Goal: Navigation & Orientation: Find specific page/section

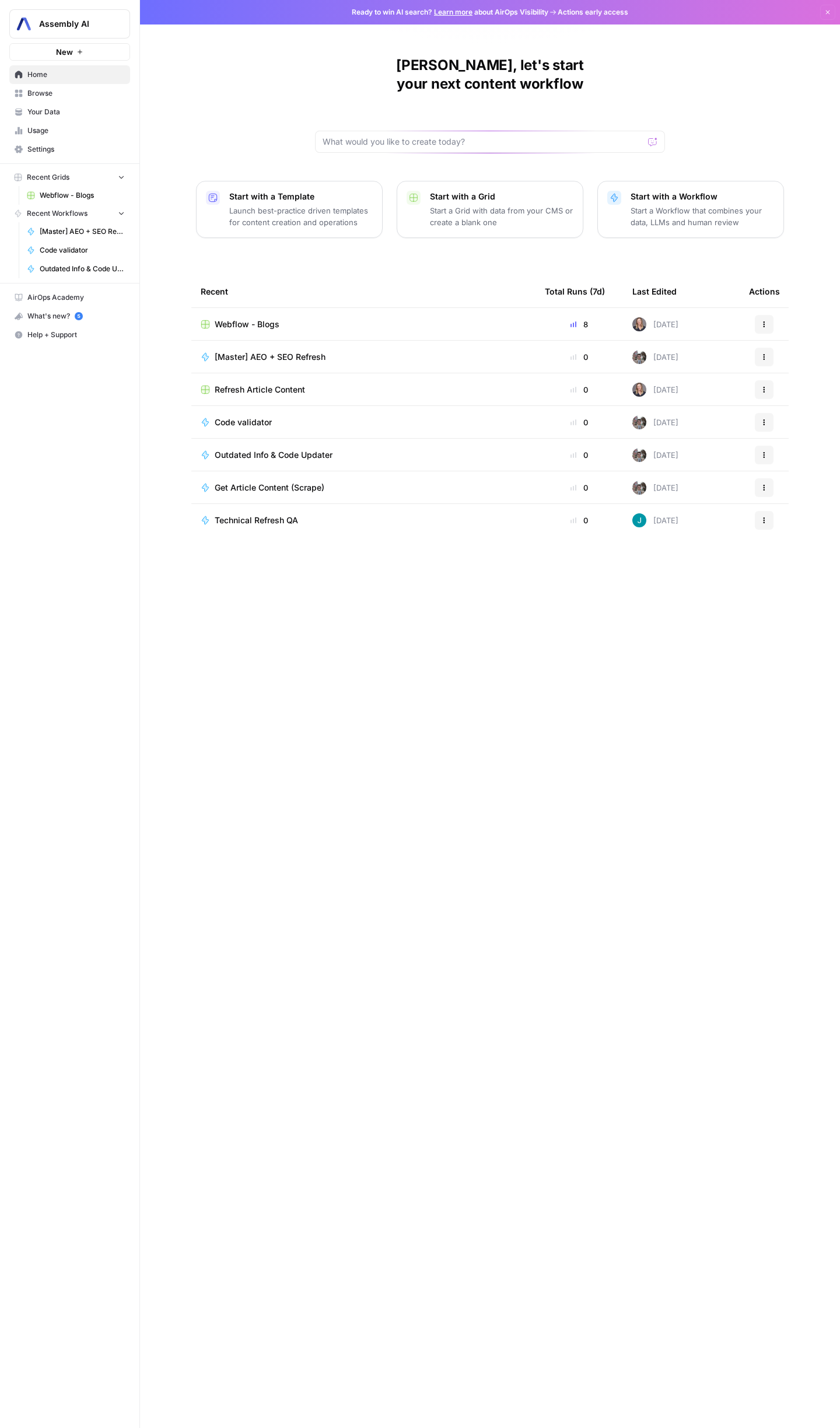
click at [272, 384] on span "Refresh Article Content" at bounding box center [260, 389] width 91 height 11
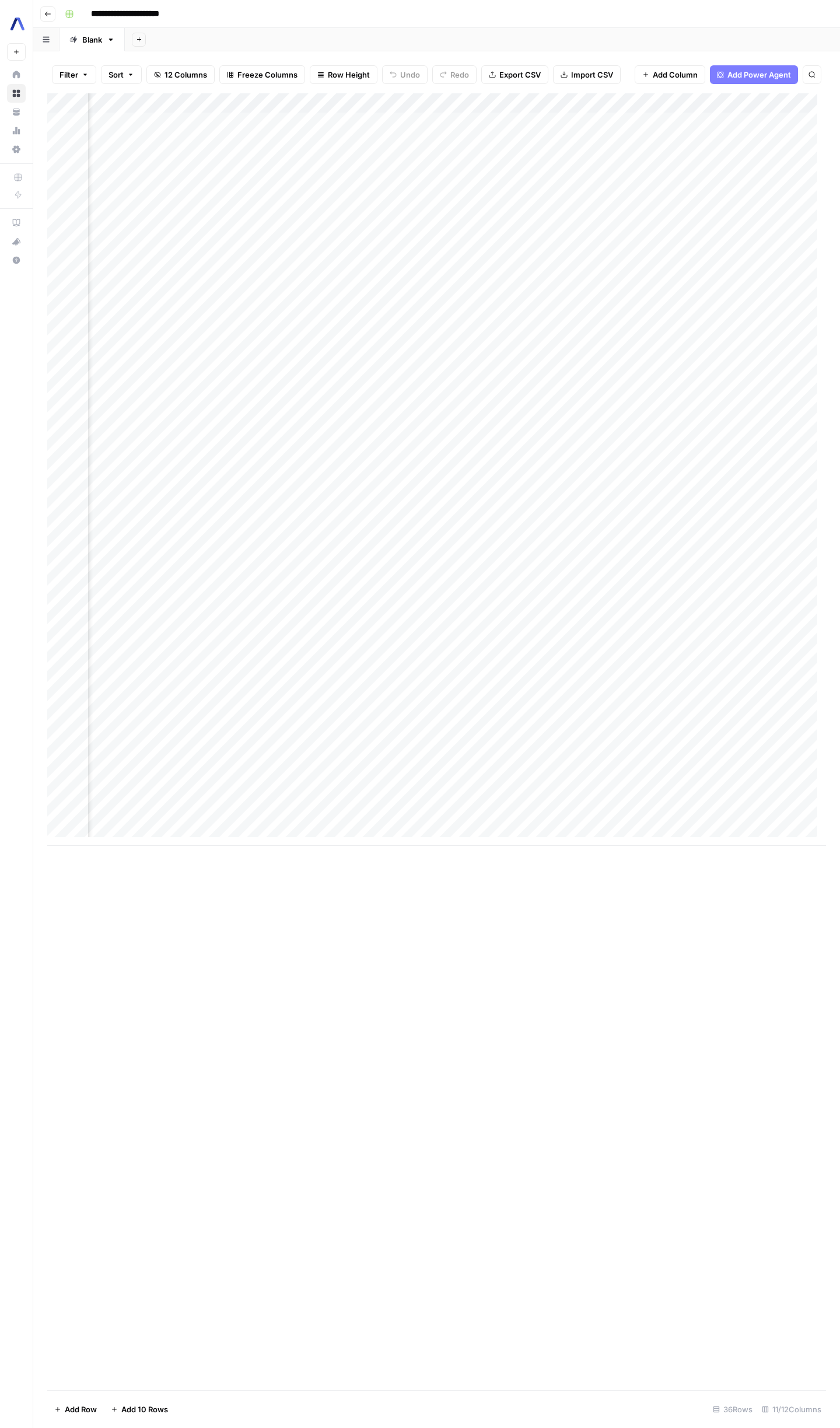
scroll to position [0, 1134]
click at [348, 104] on div "Add Column" at bounding box center [436, 470] width 779 height 752
click at [487, 120] on div "Add Column" at bounding box center [436, 470] width 779 height 752
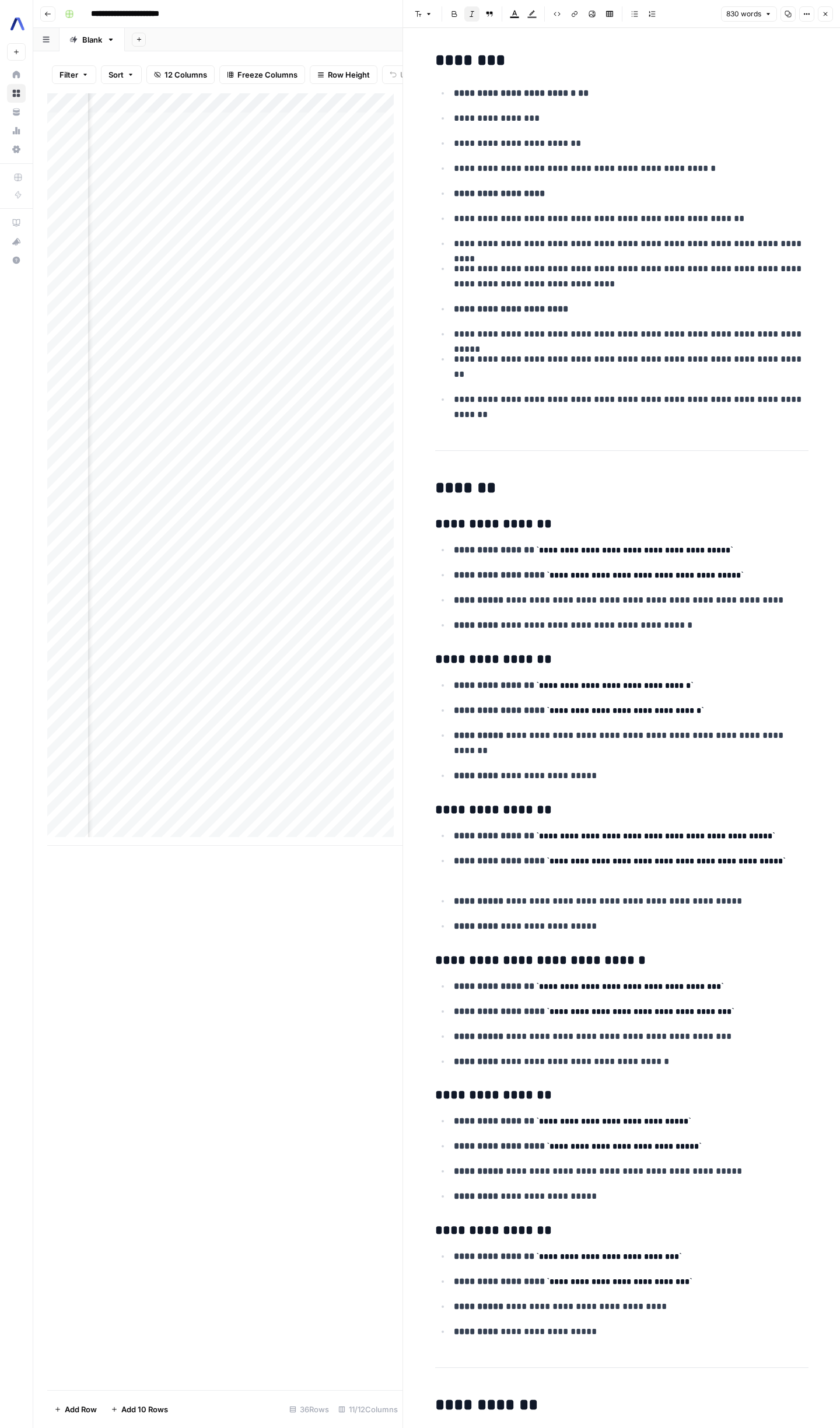
click at [819, 12] on button "Close" at bounding box center [826, 14] width 15 height 15
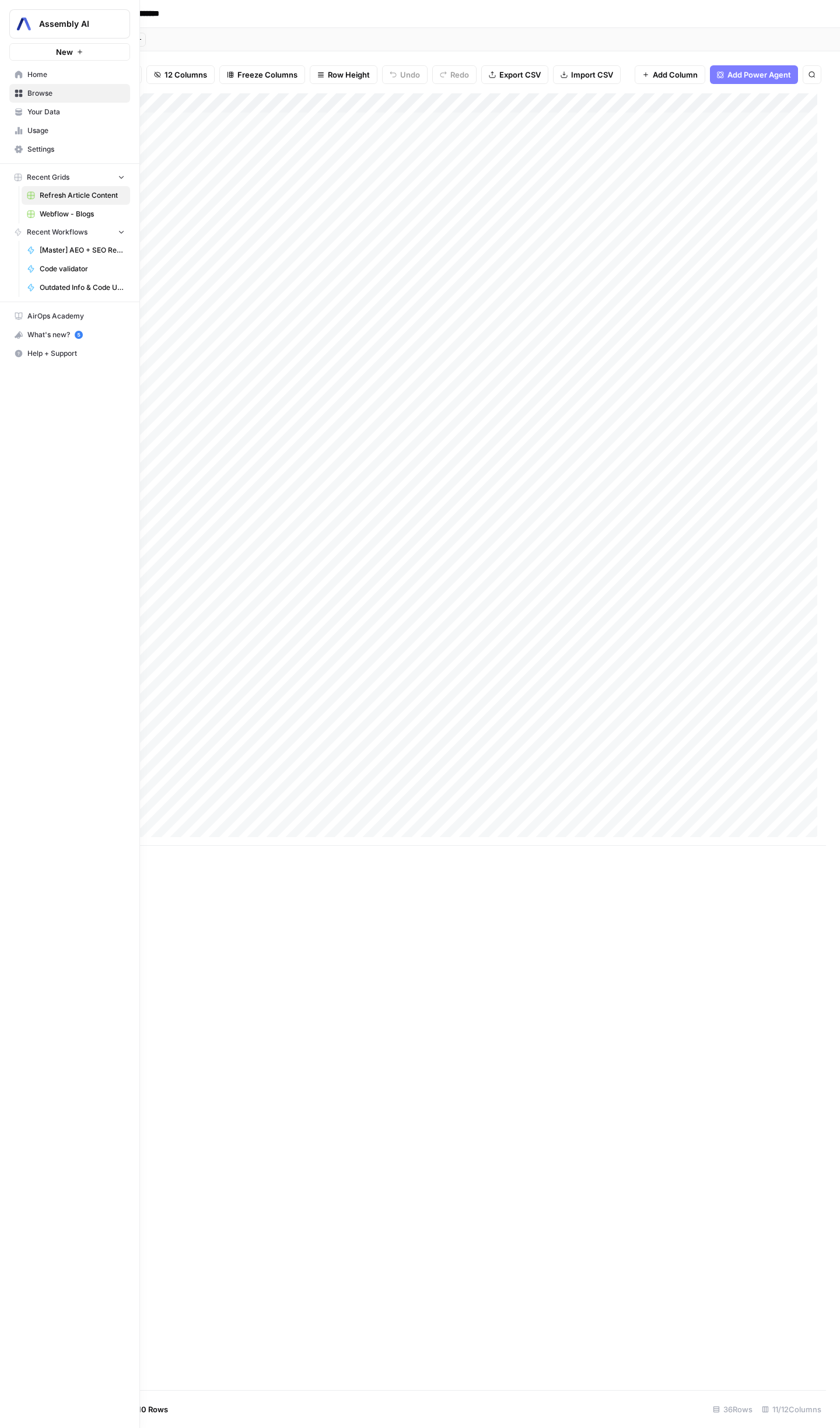
click at [53, 117] on link "Your Data" at bounding box center [70, 113] width 120 height 19
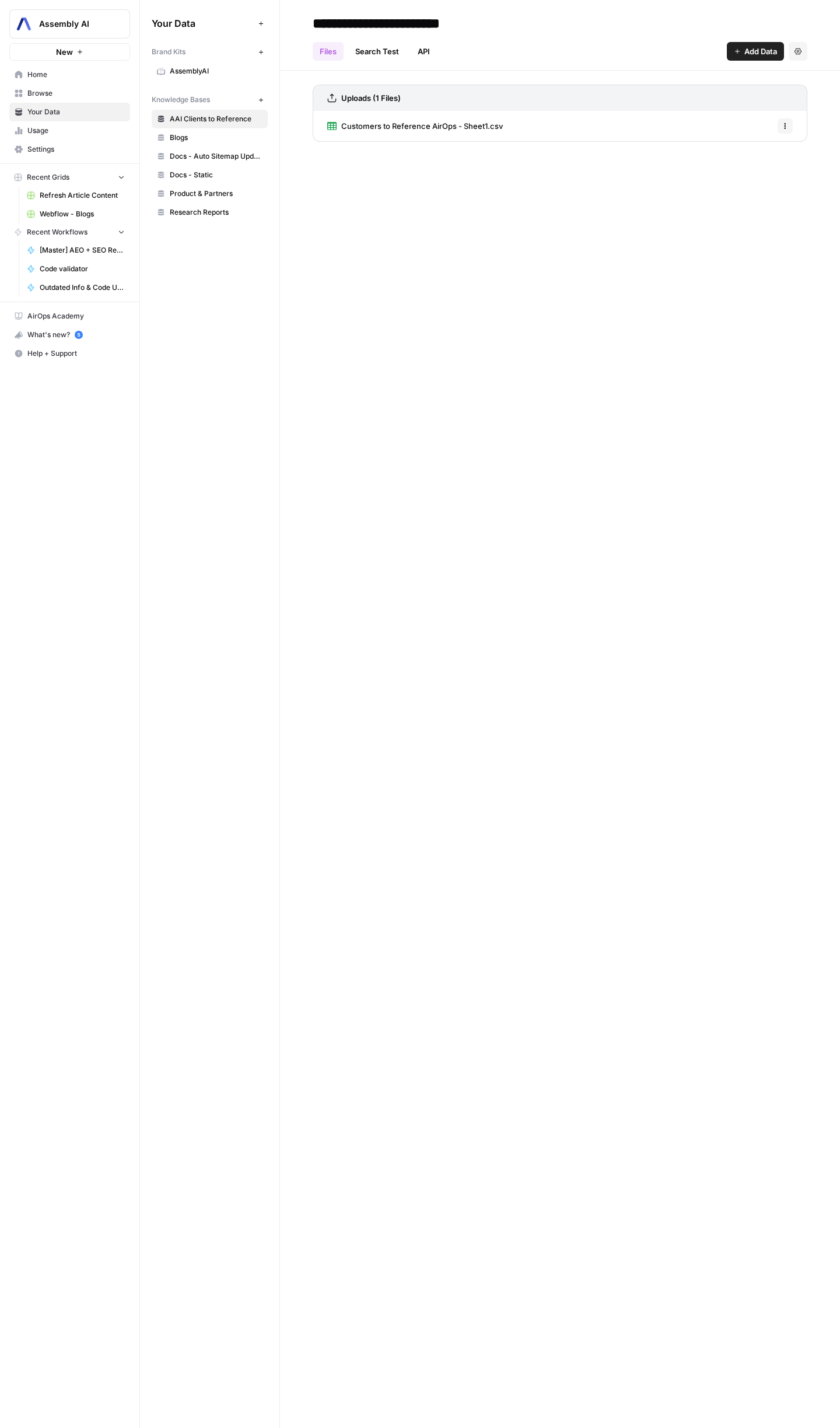
click at [84, 25] on span "Assembly AI" at bounding box center [74, 24] width 71 height 11
click at [487, 274] on div "**********" at bounding box center [559, 714] width 560 height 1428
click at [108, 194] on span "Refresh Article Content" at bounding box center [82, 195] width 85 height 10
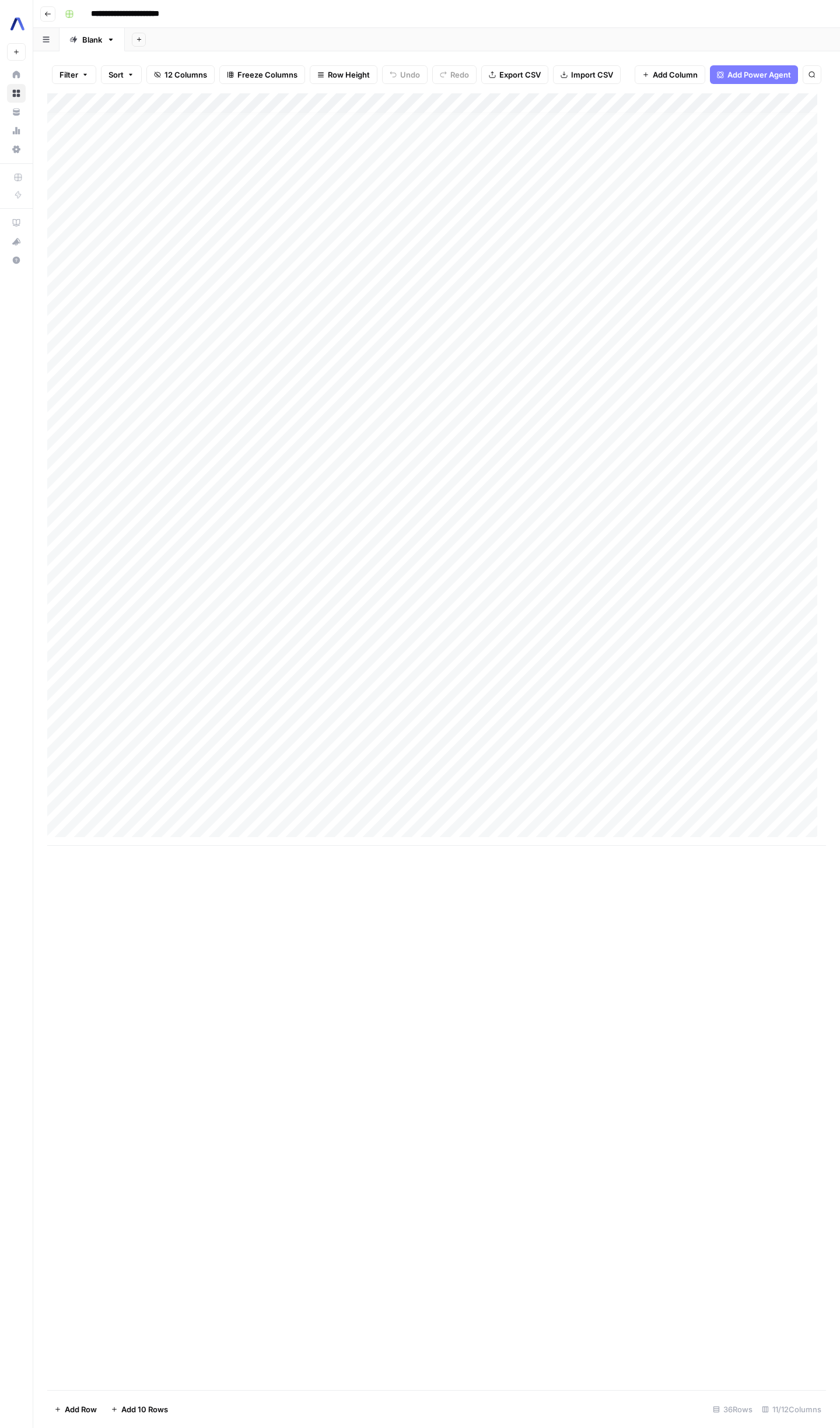
scroll to position [7, 0]
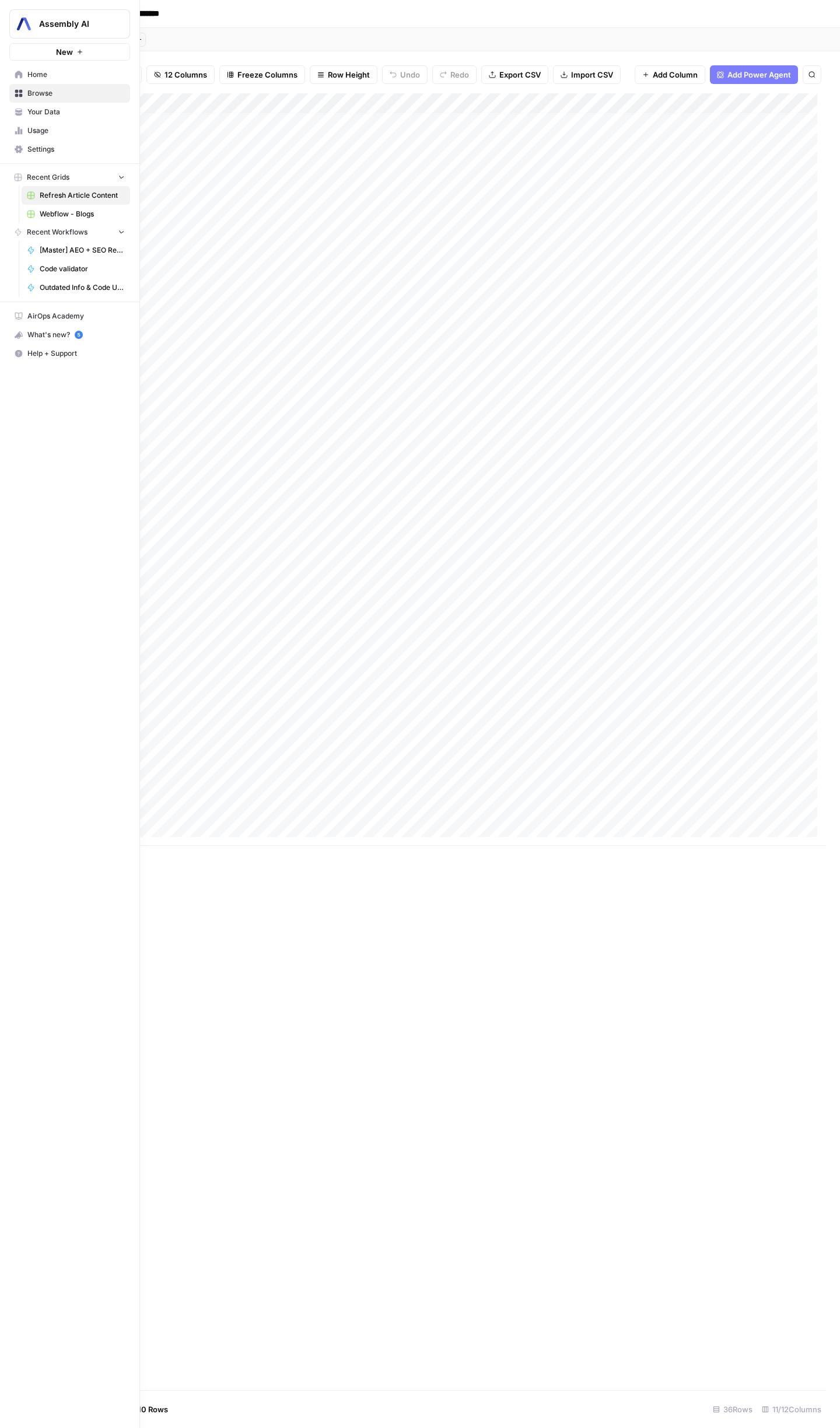
click at [17, 75] on icon at bounding box center [18, 74] width 9 height 9
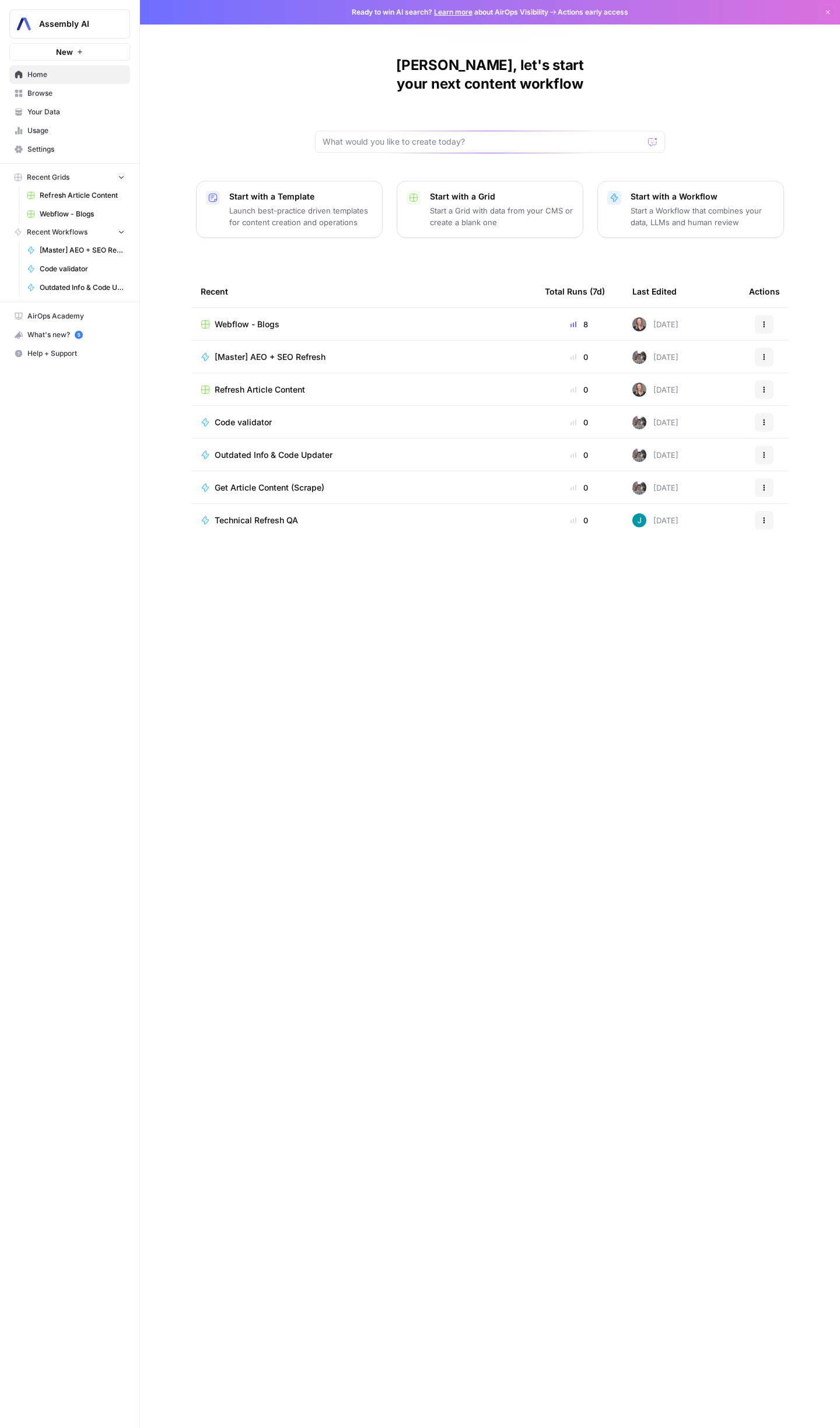
click at [49, 148] on span "Settings" at bounding box center [76, 149] width 97 height 10
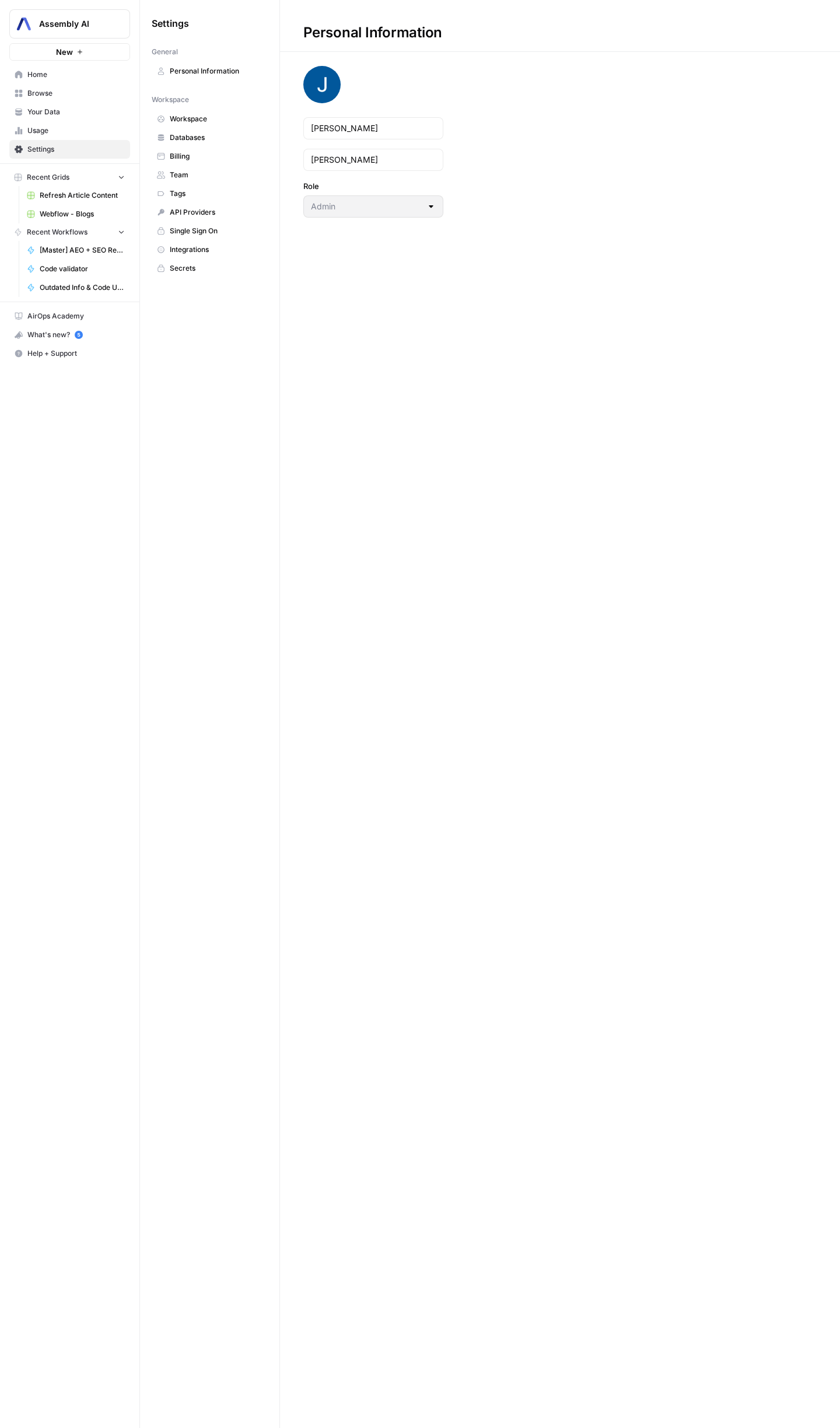
click at [206, 214] on span "API Providers" at bounding box center [216, 212] width 93 height 10
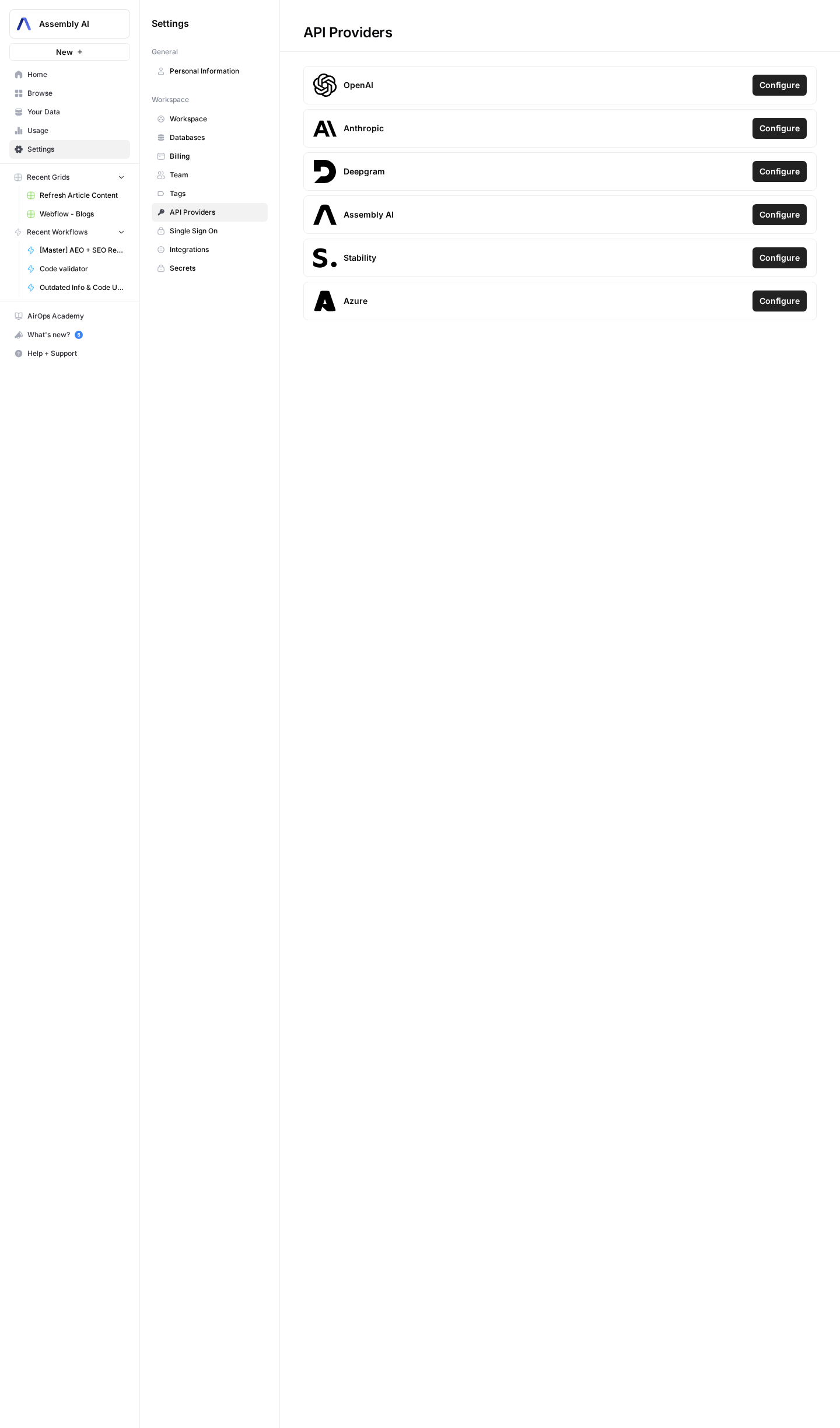
click at [777, 79] on span "Configure" at bounding box center [780, 85] width 40 height 11
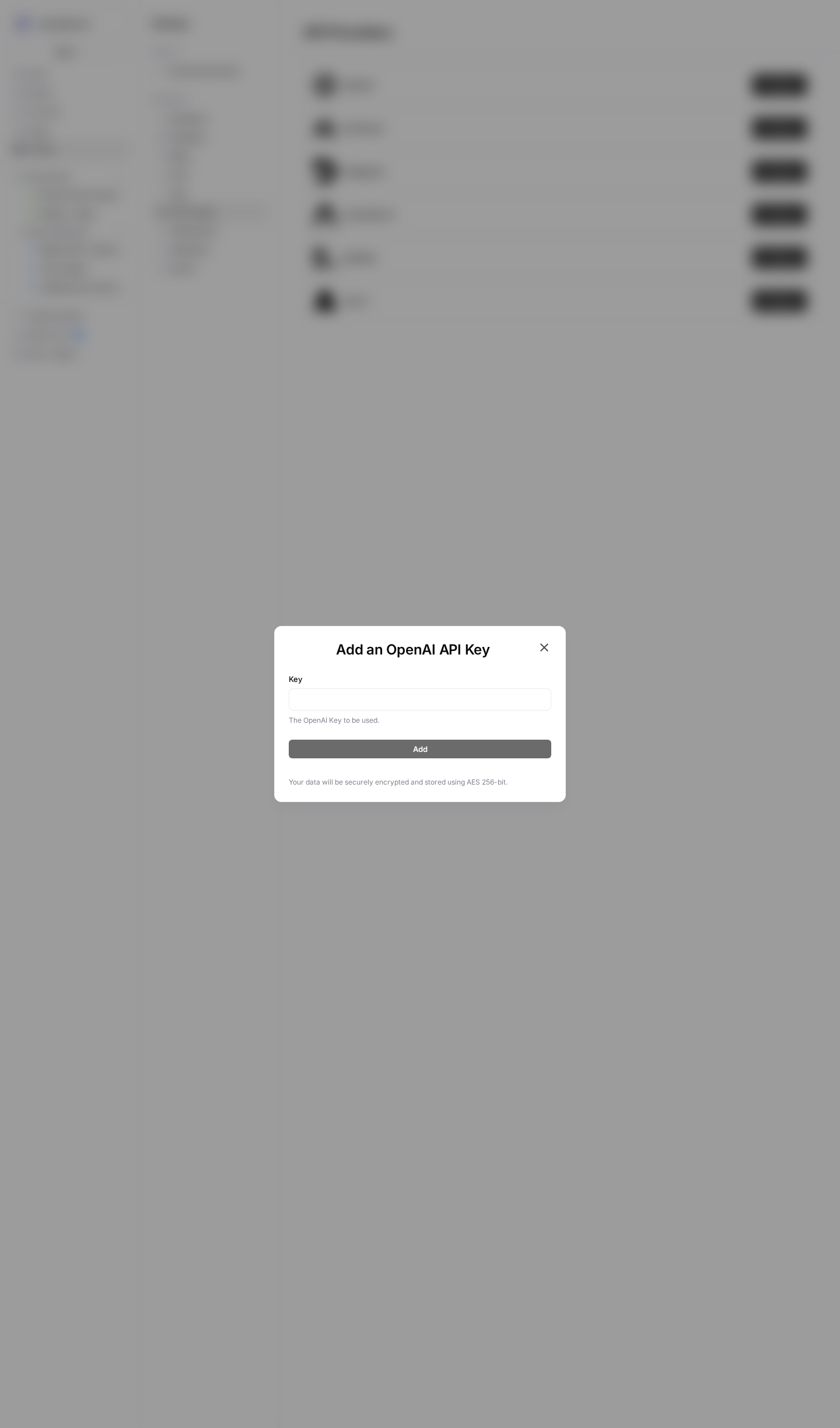
click at [542, 651] on icon "button" at bounding box center [544, 647] width 14 height 14
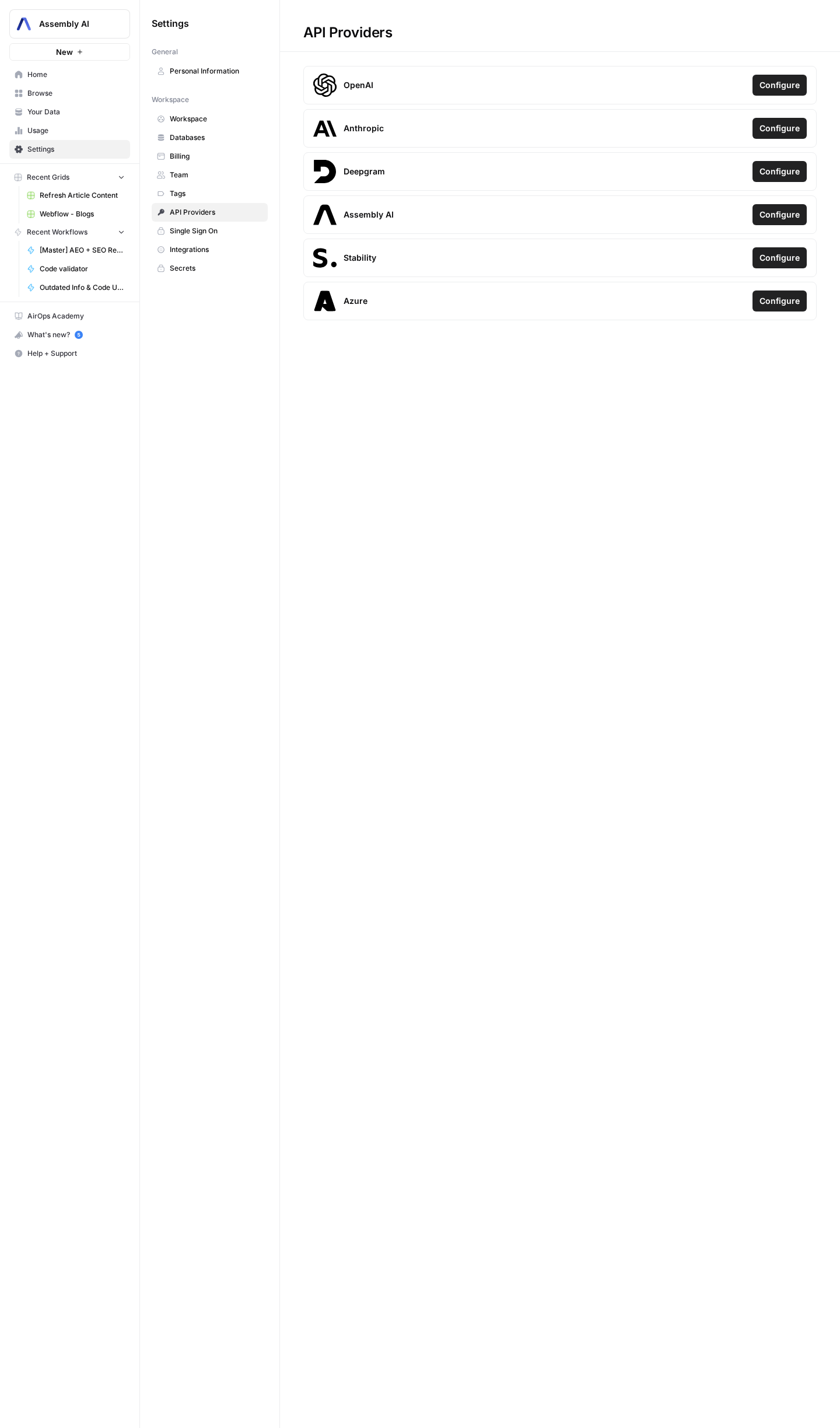
click at [382, 227] on div "Assembly AI Configure" at bounding box center [560, 215] width 514 height 38
click at [781, 221] on button "Configure" at bounding box center [779, 215] width 54 height 21
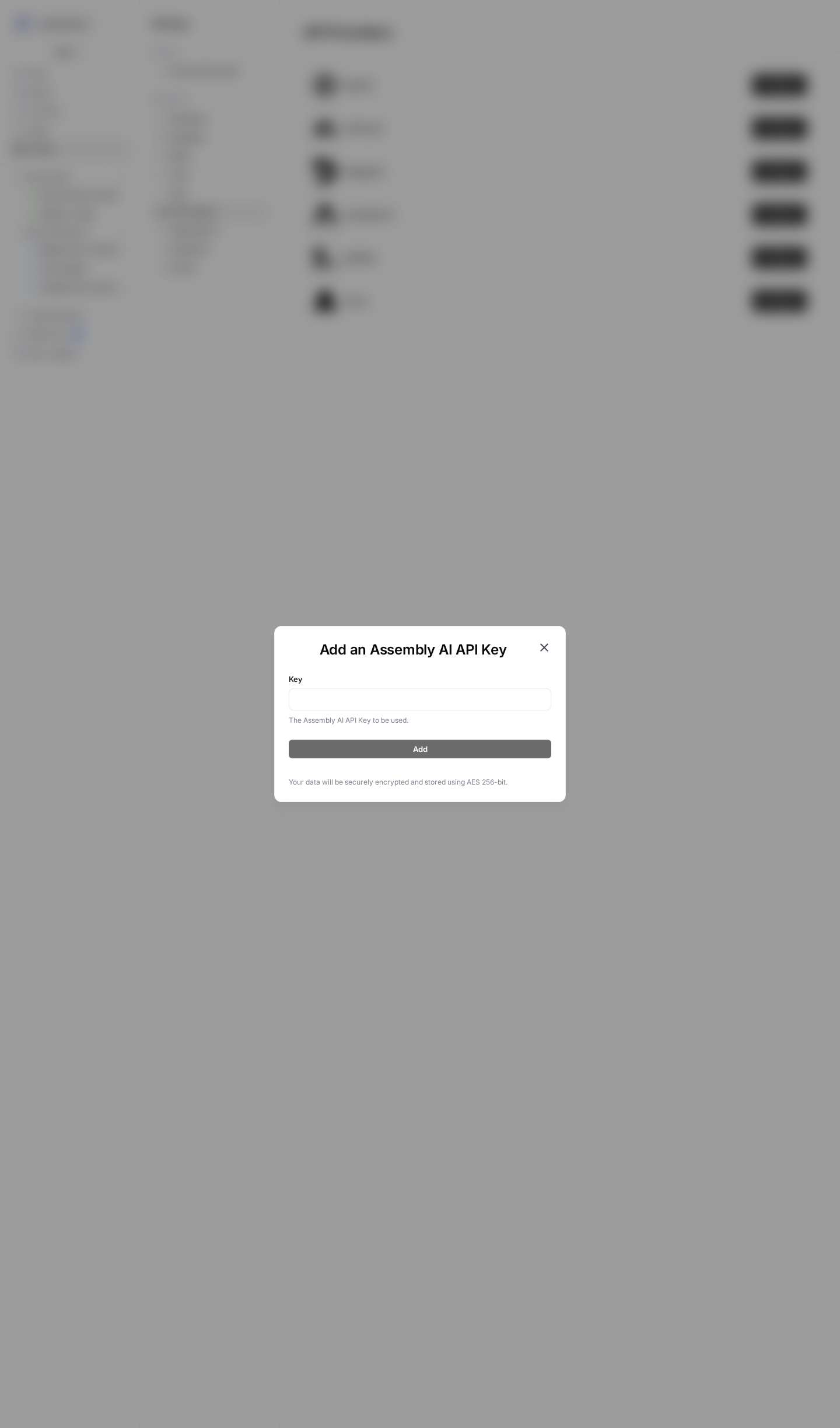
click at [541, 644] on icon "button" at bounding box center [544, 647] width 9 height 9
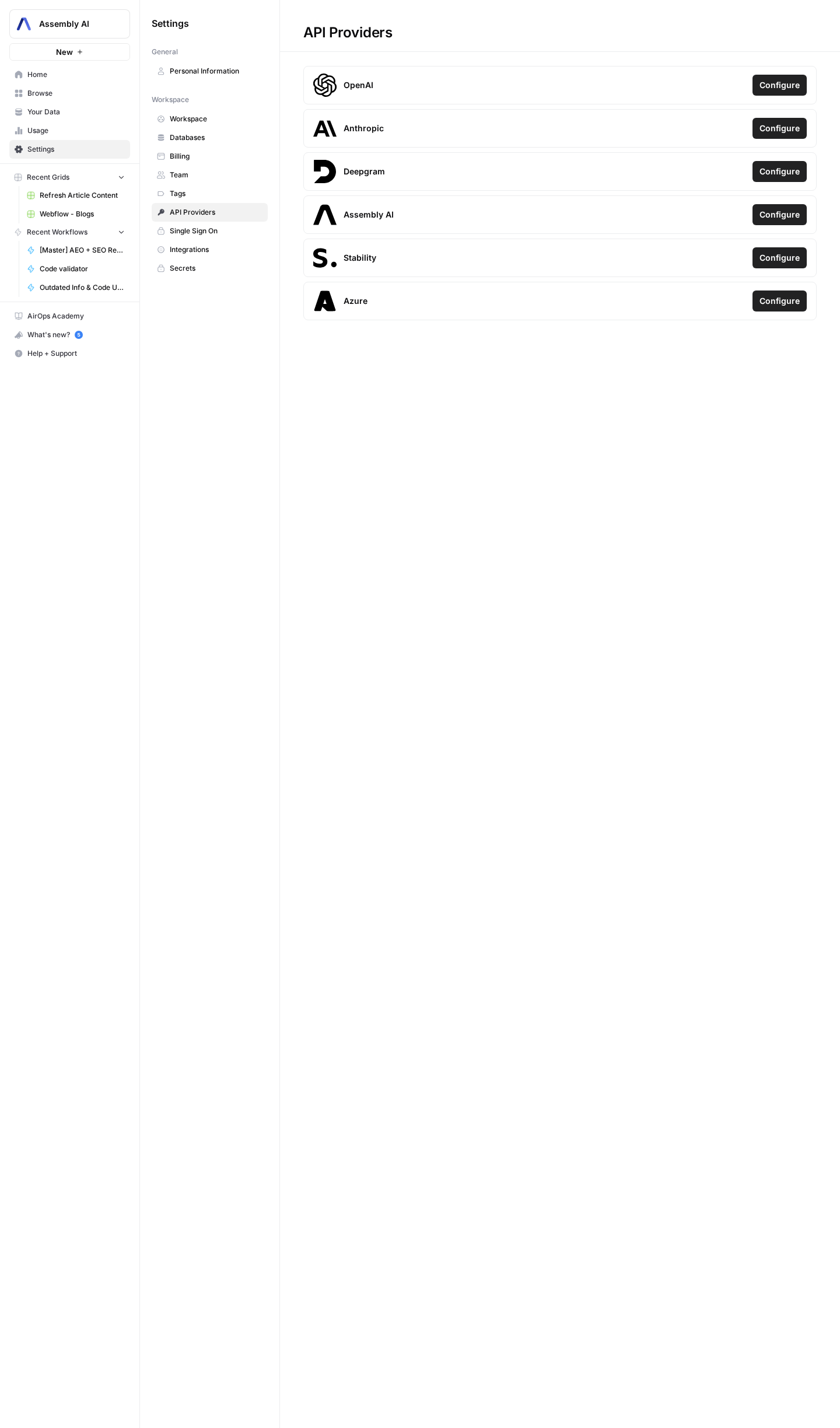
click at [74, 106] on link "Your Data" at bounding box center [70, 113] width 120 height 19
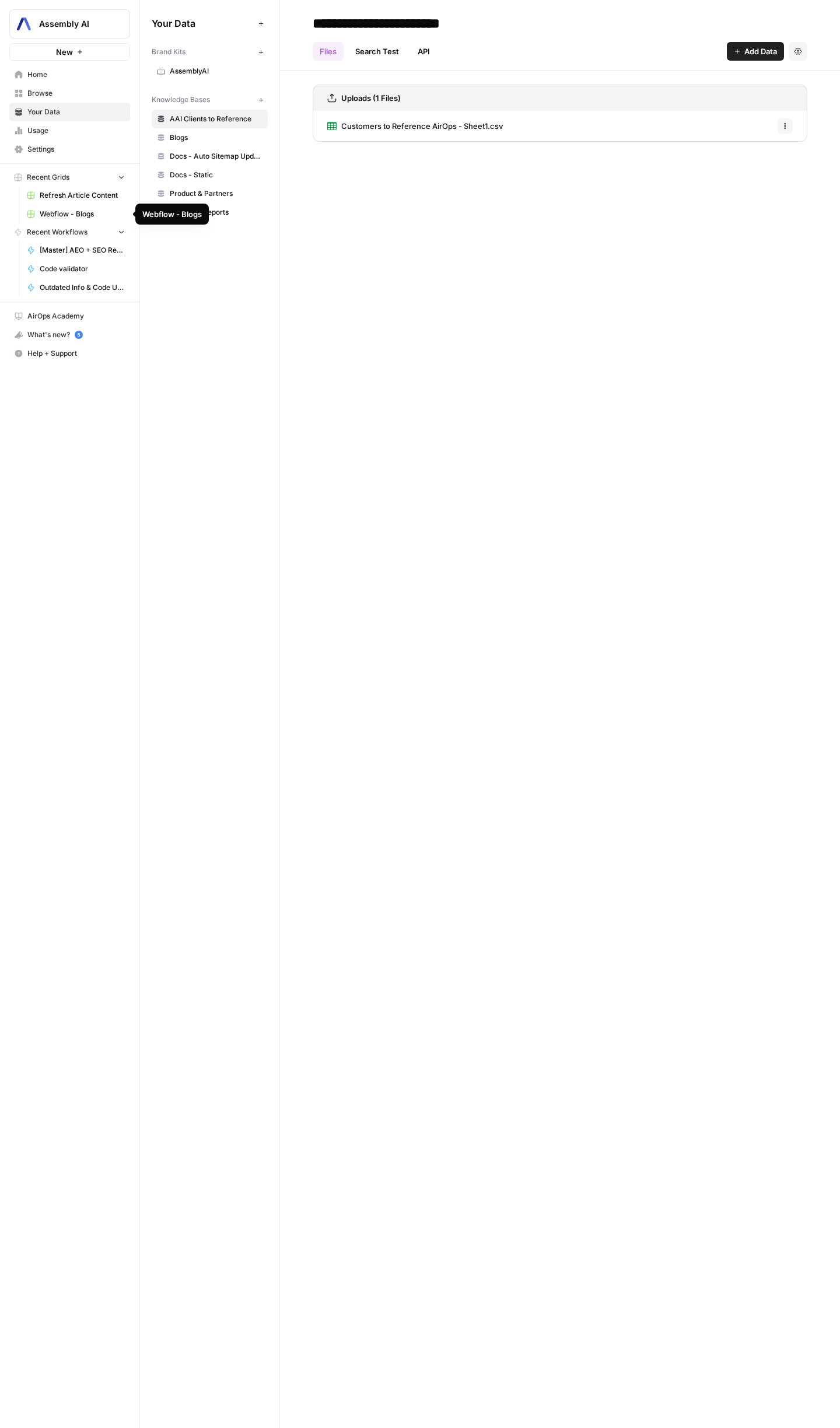
click at [105, 209] on span "Webflow - Blogs" at bounding box center [82, 214] width 85 height 10
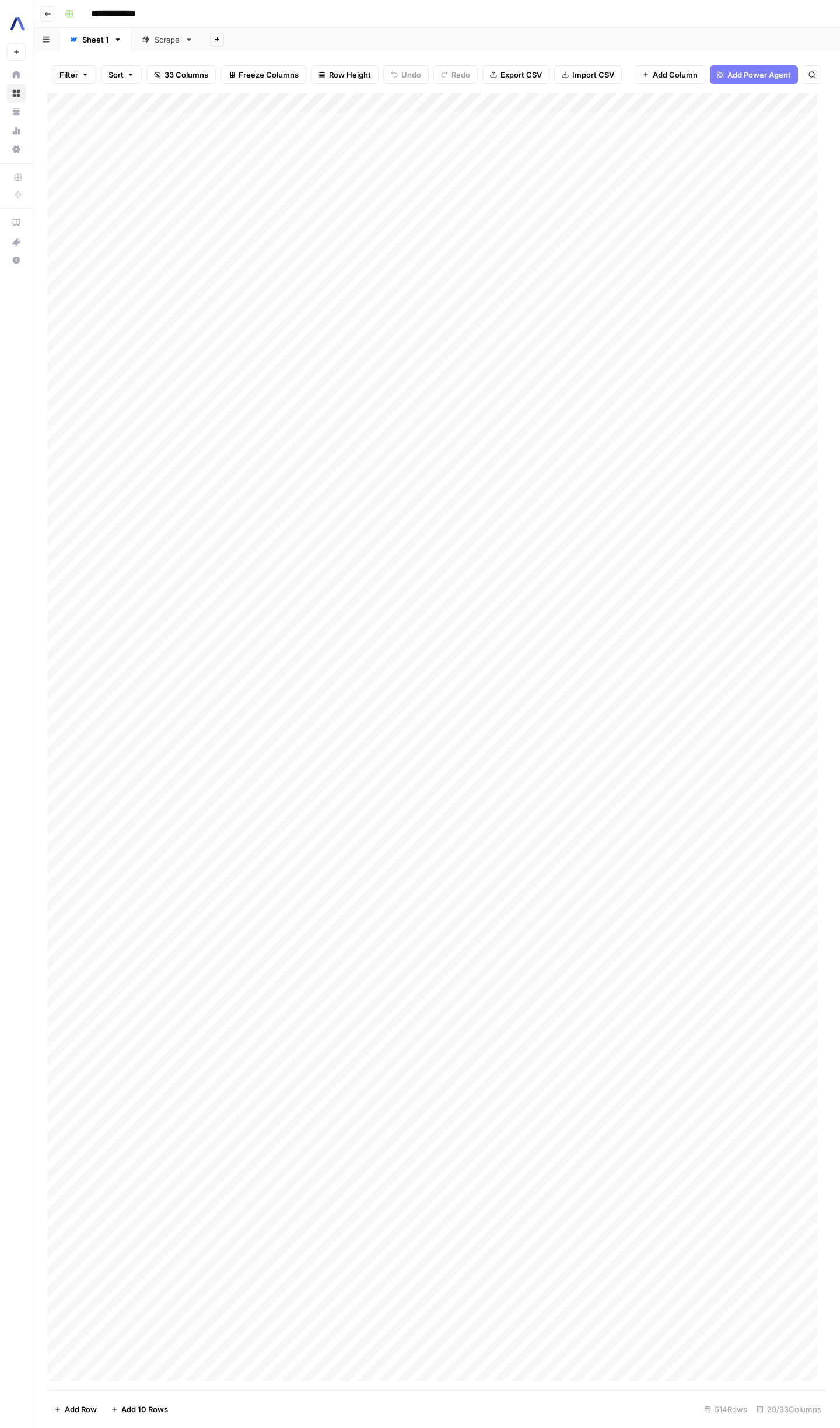
scroll to position [2, 0]
click at [117, 42] on icon "button" at bounding box center [117, 39] width 9 height 9
